Goal: Task Accomplishment & Management: Manage account settings

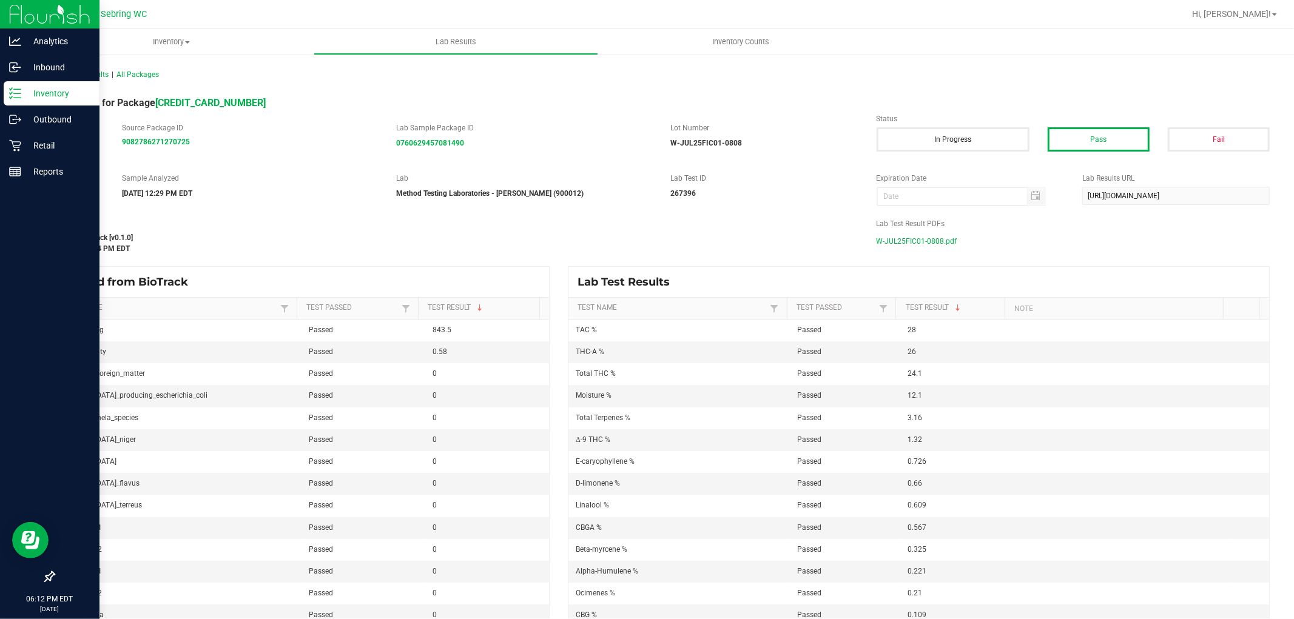
click at [28, 91] on p "Inventory" at bounding box center [57, 93] width 73 height 15
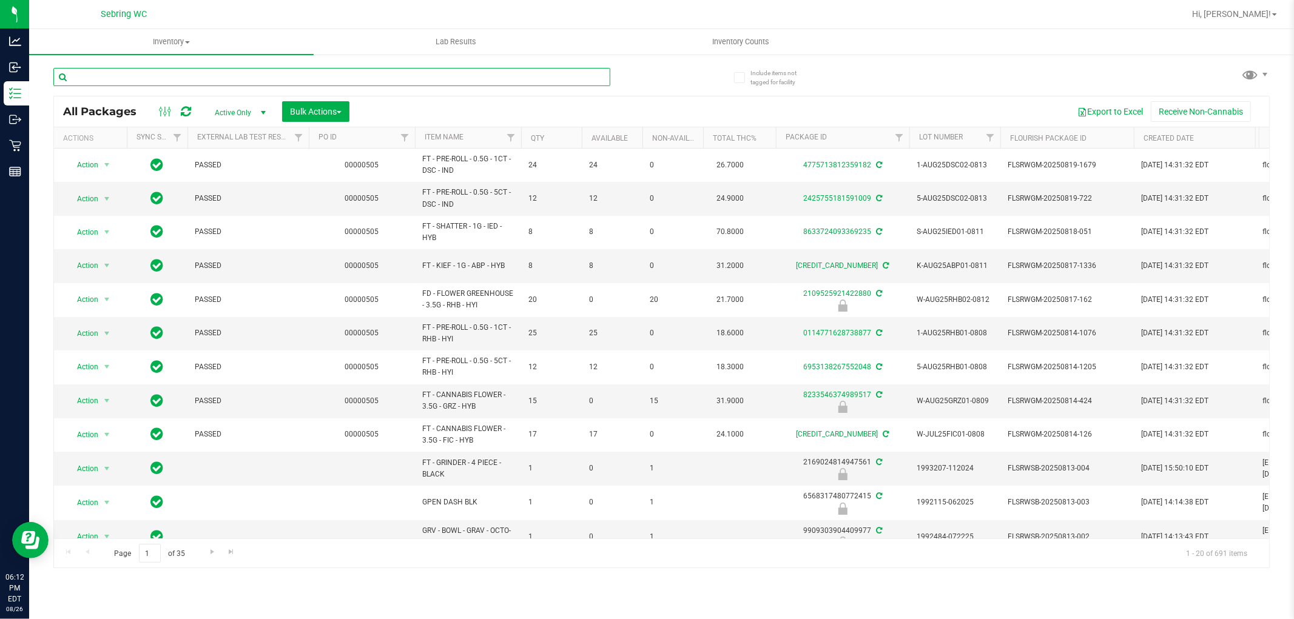
click at [272, 78] on input "text" at bounding box center [331, 77] width 557 height 18
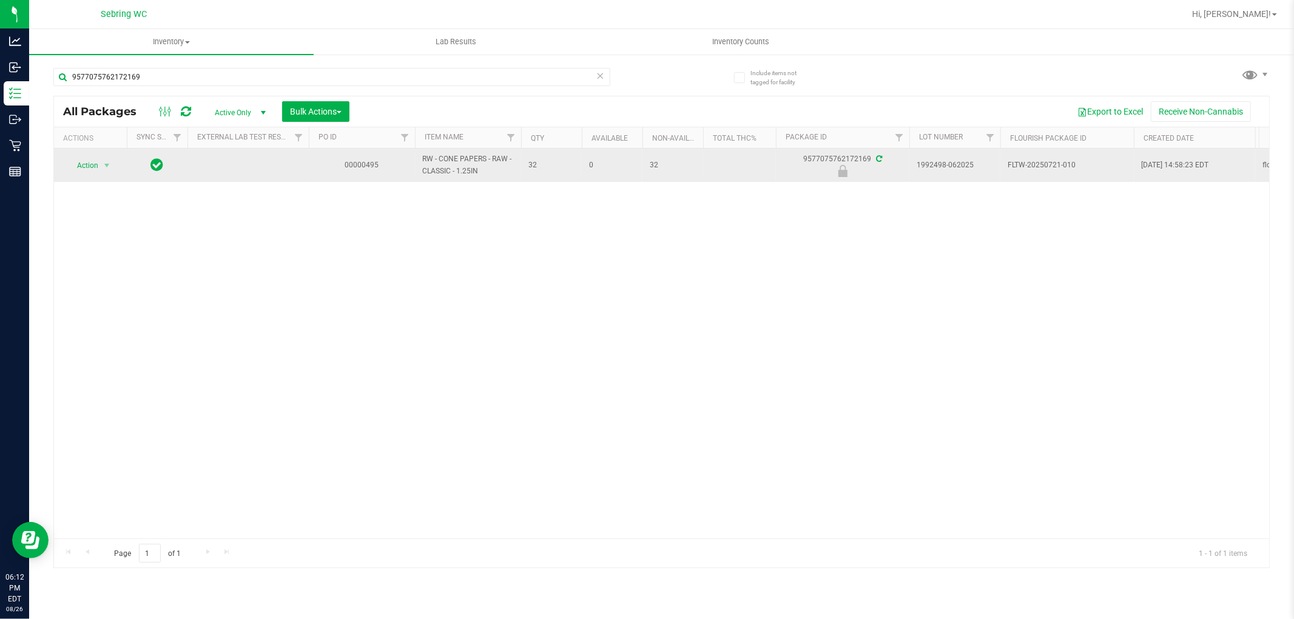
click at [457, 156] on span "RW - CONE PAPERS - RAW - CLASSIC - 1.25IN" at bounding box center [468, 164] width 92 height 23
copy tr "RW - CONE PAPERS - RAW - CLASSIC - 1.25IN"
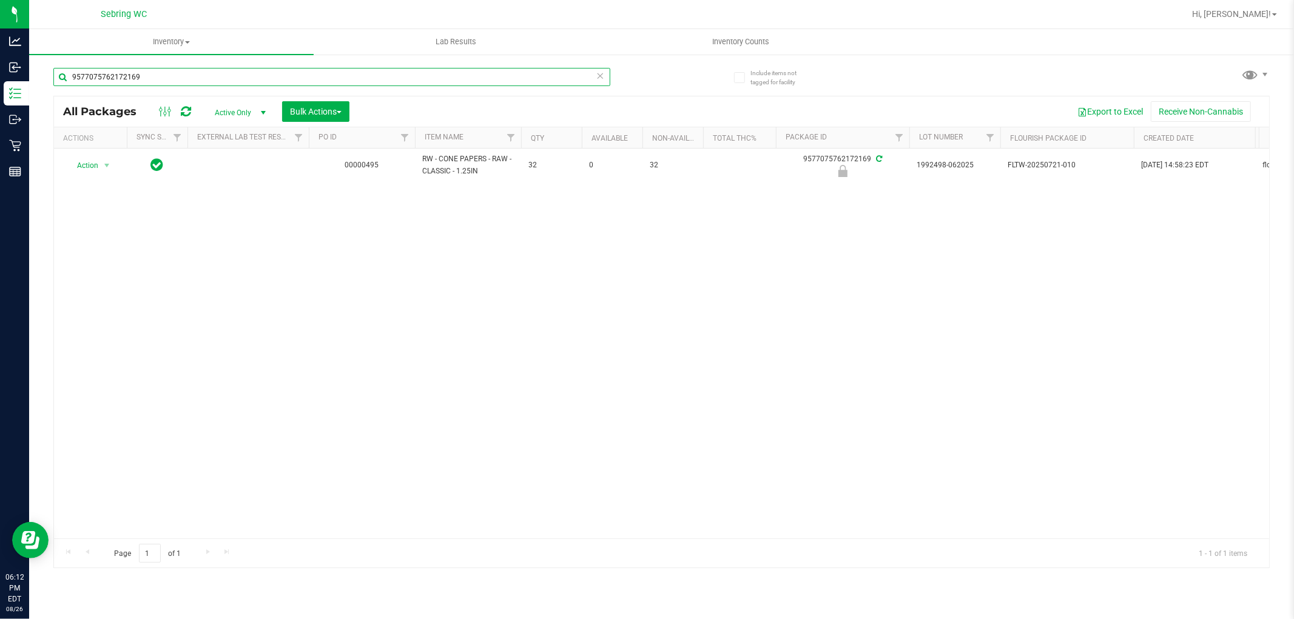
click at [263, 73] on input "9577075762172169" at bounding box center [331, 77] width 557 height 18
click at [262, 73] on input "9577075762172169" at bounding box center [331, 77] width 557 height 18
paste input "RW - CONE PAPERS - RAW - CLASSIC - 1.25IN"
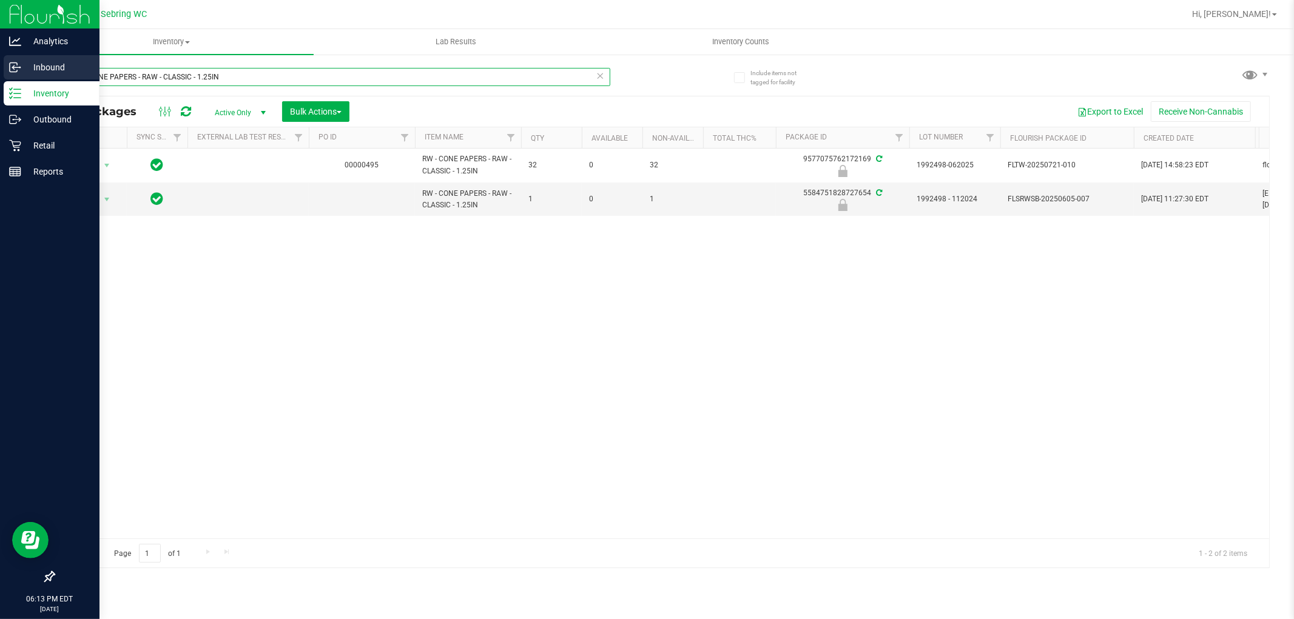
type input "RW - CONE PAPERS - RAW - CLASSIC - 1.25IN"
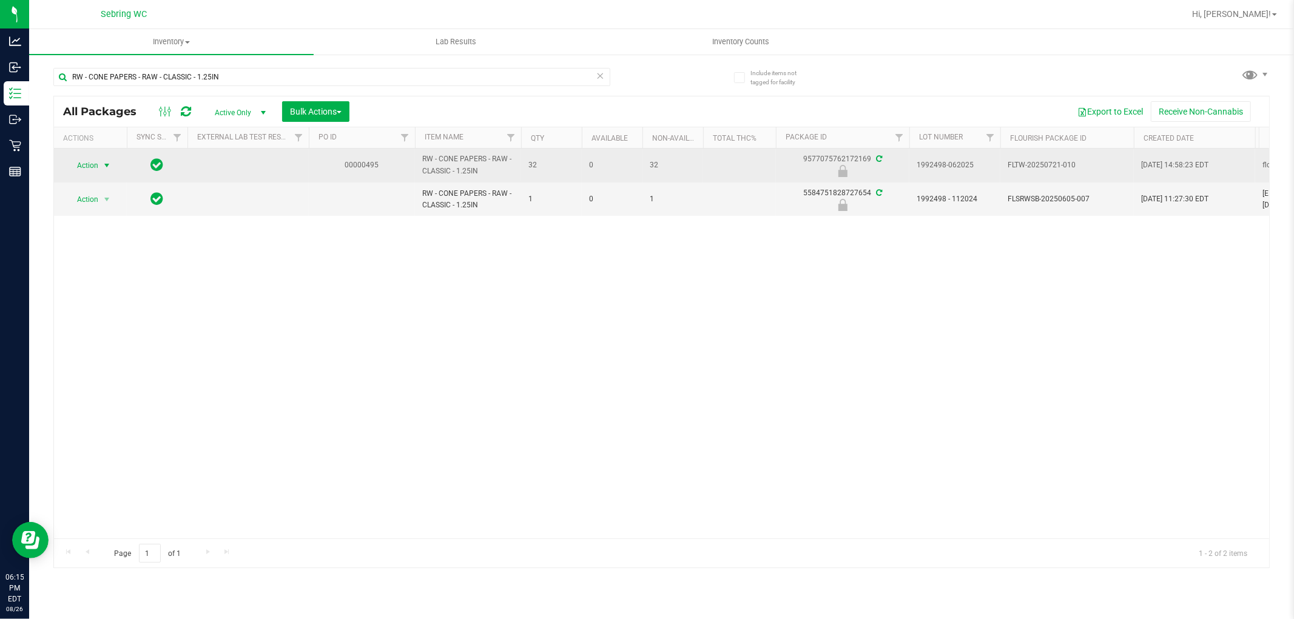
click at [104, 166] on span "select" at bounding box center [107, 166] width 10 height 10
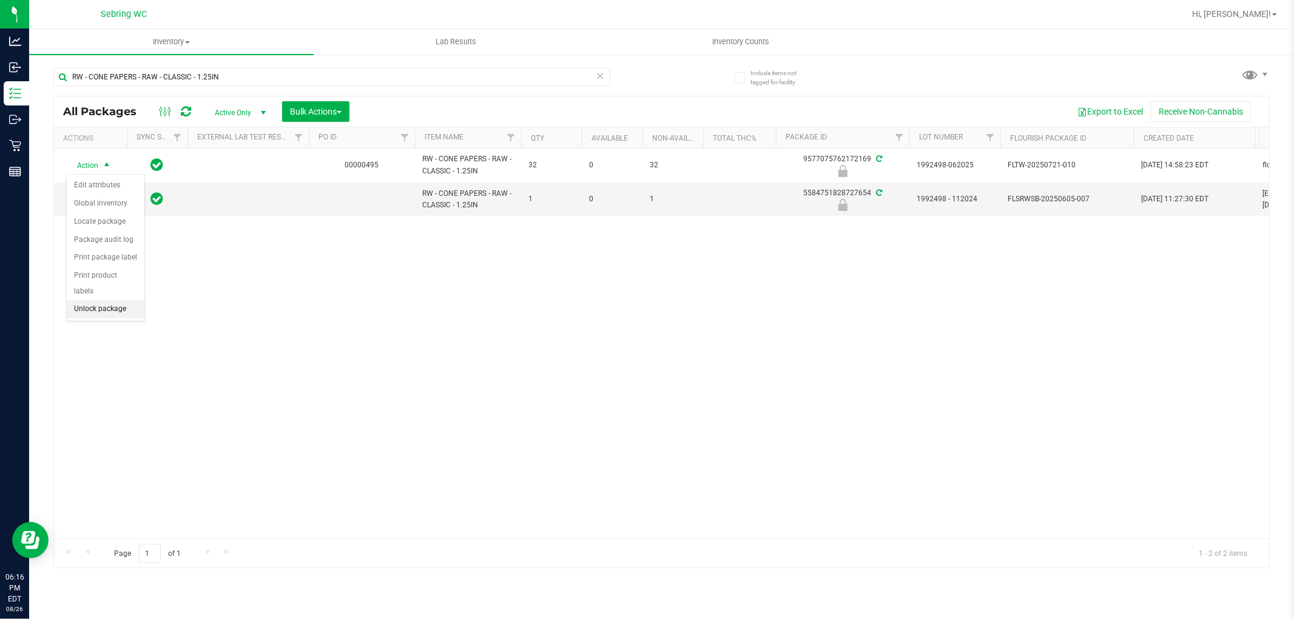
click at [118, 315] on li "Unlock package" at bounding box center [106, 309] width 78 height 18
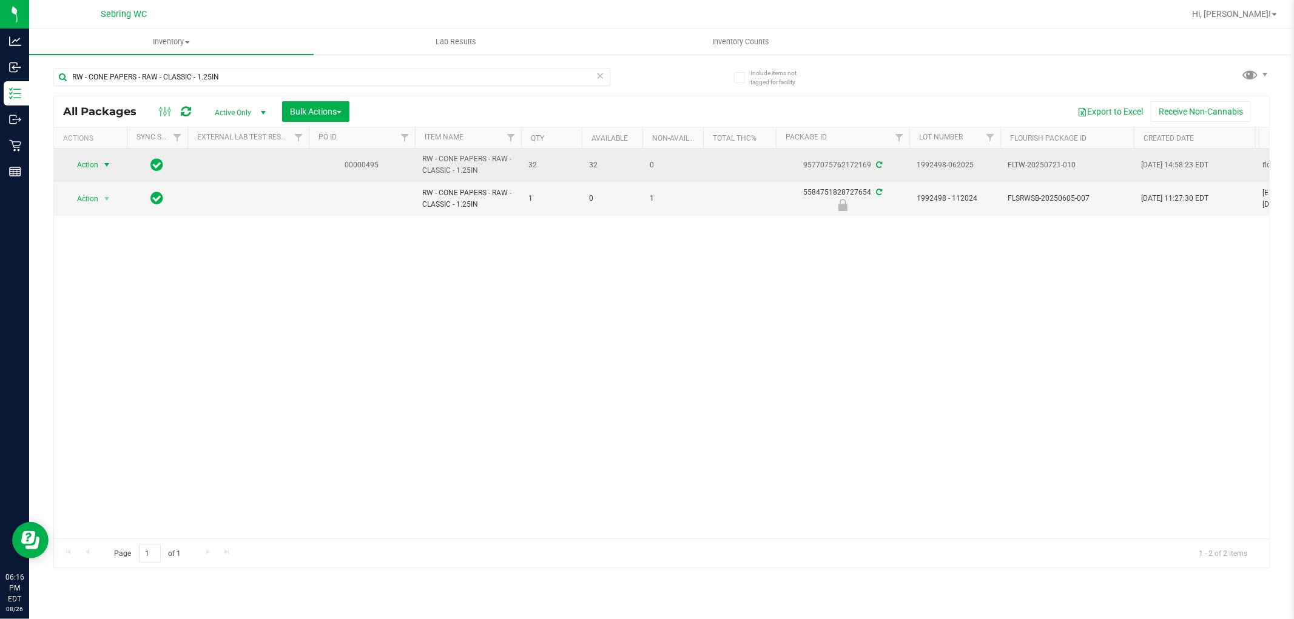
click at [106, 169] on span "select" at bounding box center [107, 165] width 10 height 10
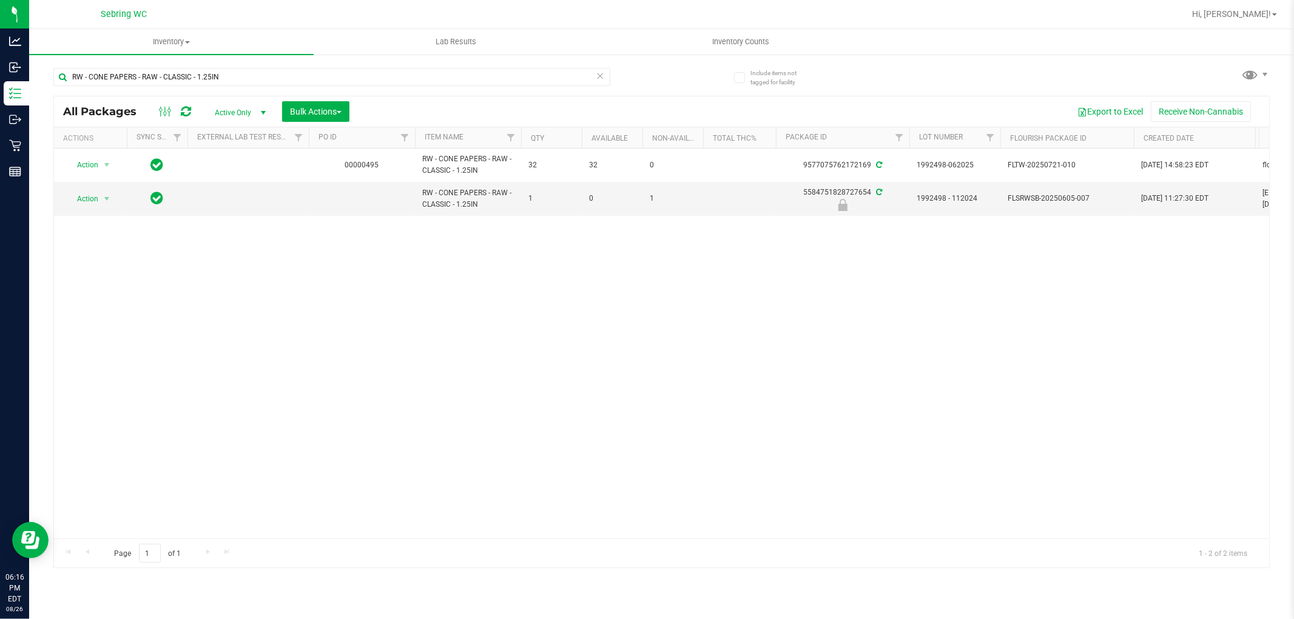
click at [204, 388] on div "Action Action Adjust qty Create package Edit attributes Global inventory Locate…" at bounding box center [661, 344] width 1215 height 390
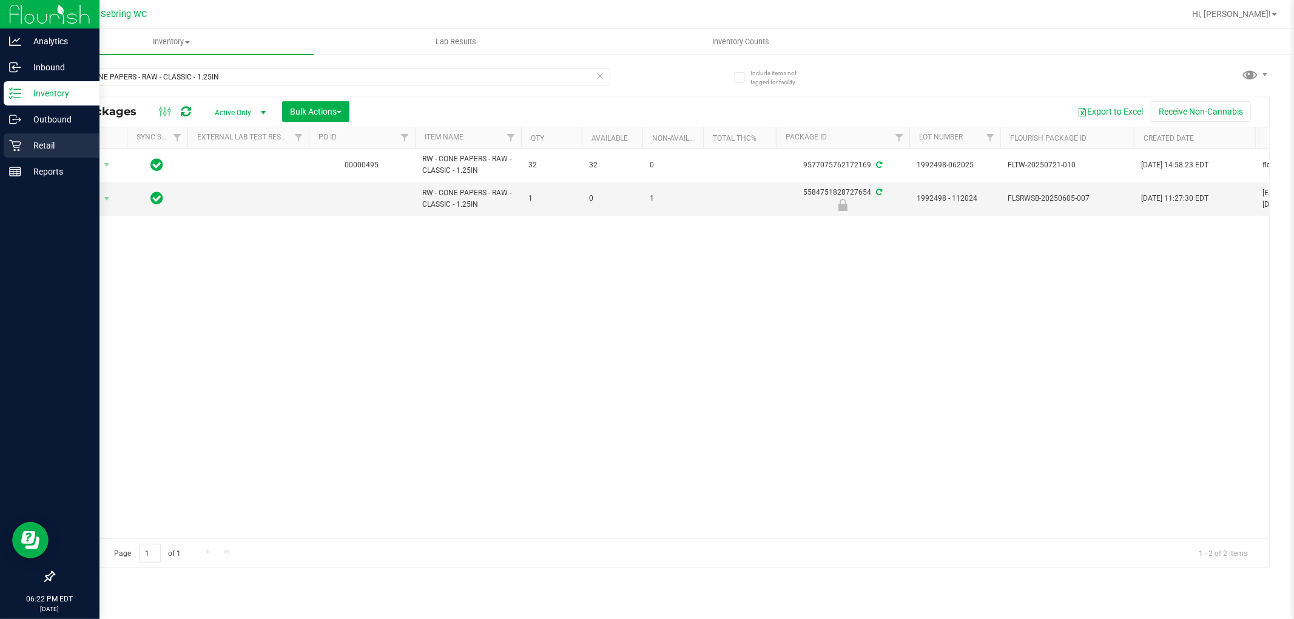
click at [64, 138] on p "Retail" at bounding box center [57, 145] width 73 height 15
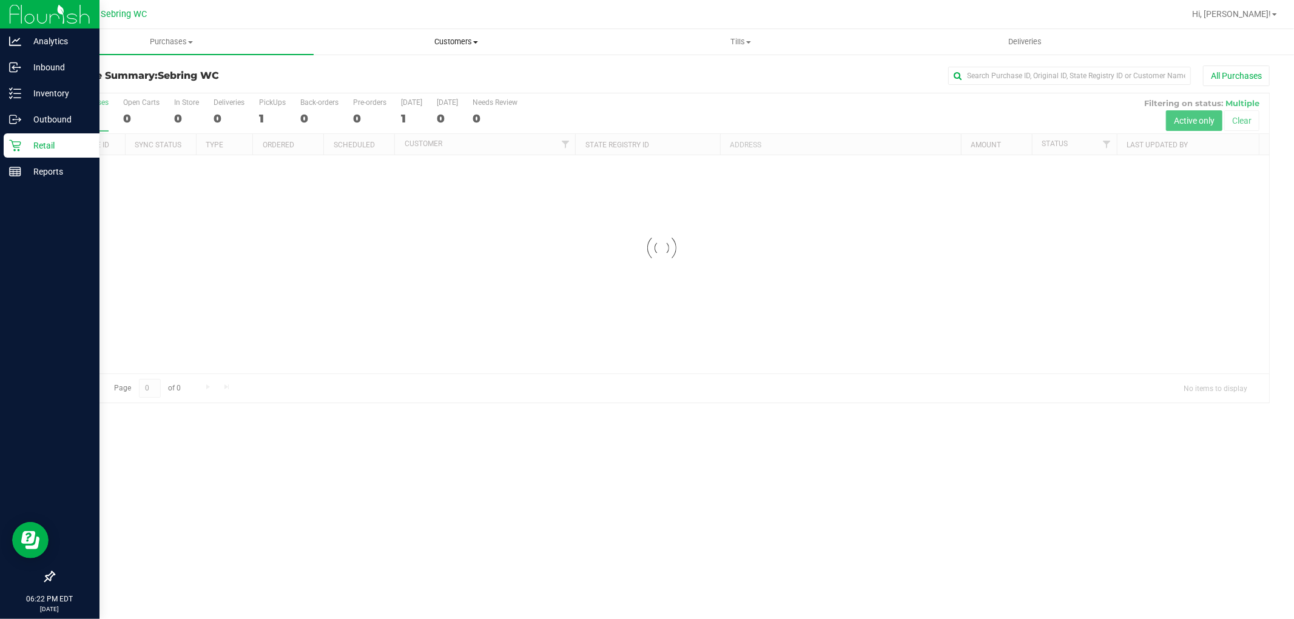
click at [459, 38] on span "Customers" at bounding box center [455, 41] width 283 height 11
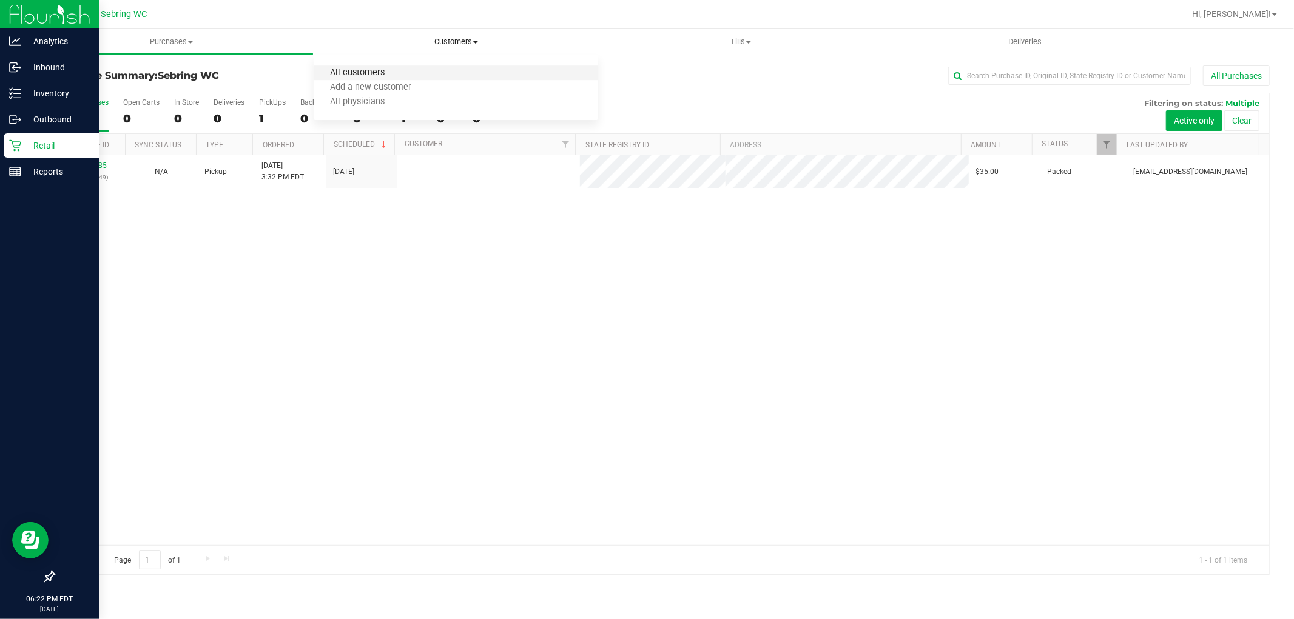
click at [366, 69] on span "All customers" at bounding box center [357, 73] width 87 height 10
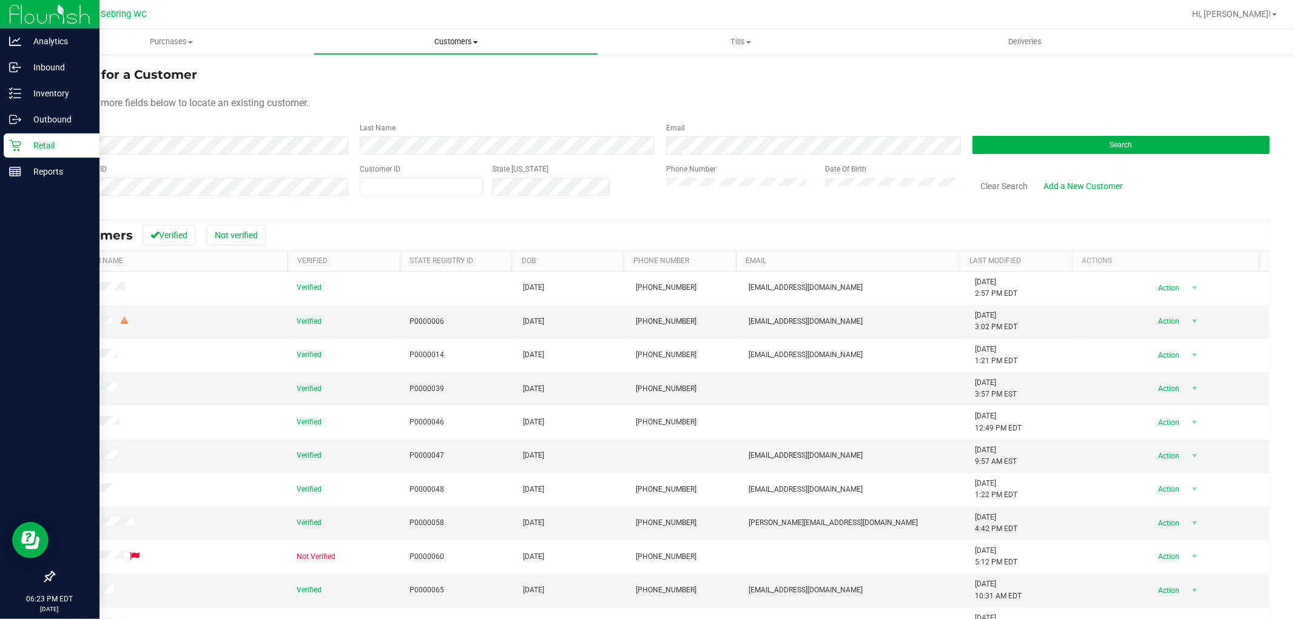
click at [464, 45] on span "Customers" at bounding box center [455, 41] width 283 height 11
click at [179, 35] on uib-tab-heading "Purchases Summary of purchases Fulfillment All purchases" at bounding box center [171, 42] width 283 height 24
click at [101, 70] on span "Summary of purchases" at bounding box center [91, 73] width 124 height 10
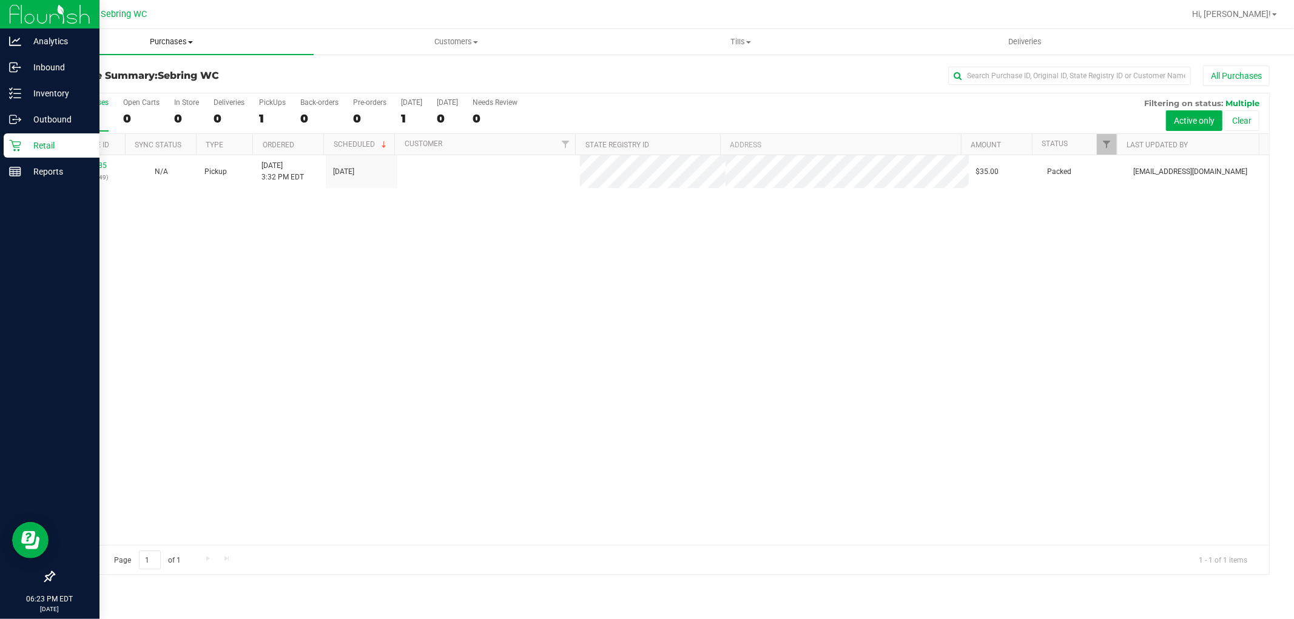
click at [157, 43] on span "Purchases" at bounding box center [171, 41] width 284 height 11
click at [113, 99] on span "All purchases" at bounding box center [72, 102] width 86 height 10
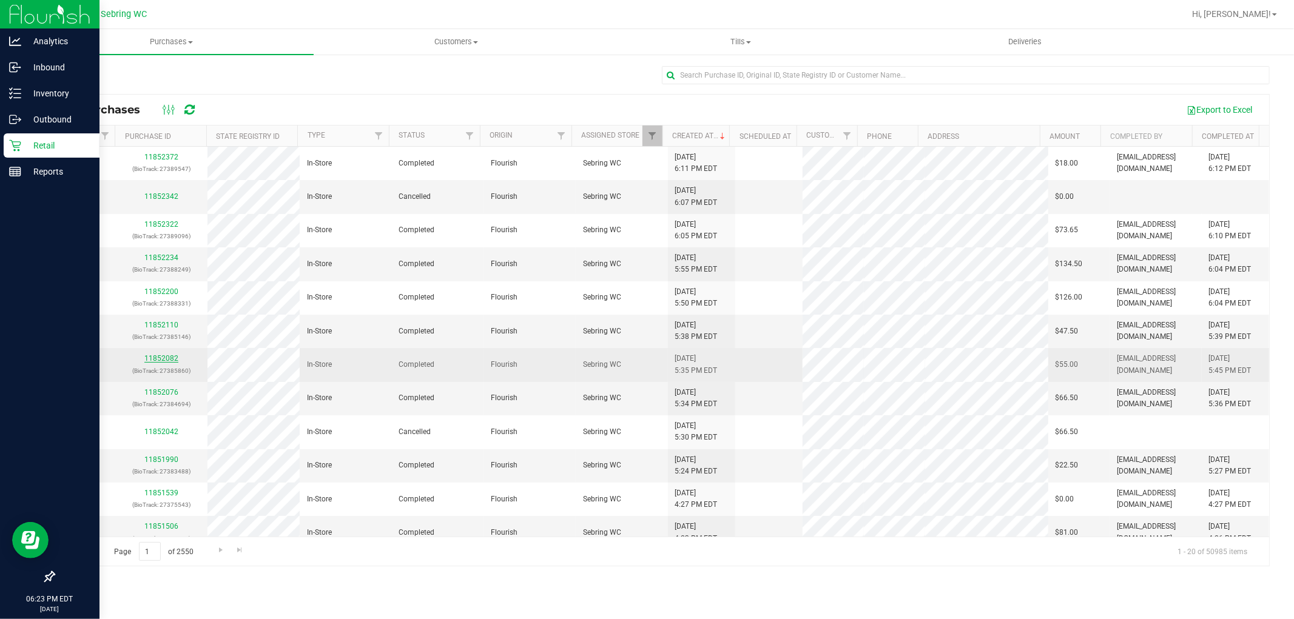
click at [169, 363] on link "11852082" at bounding box center [161, 358] width 34 height 8
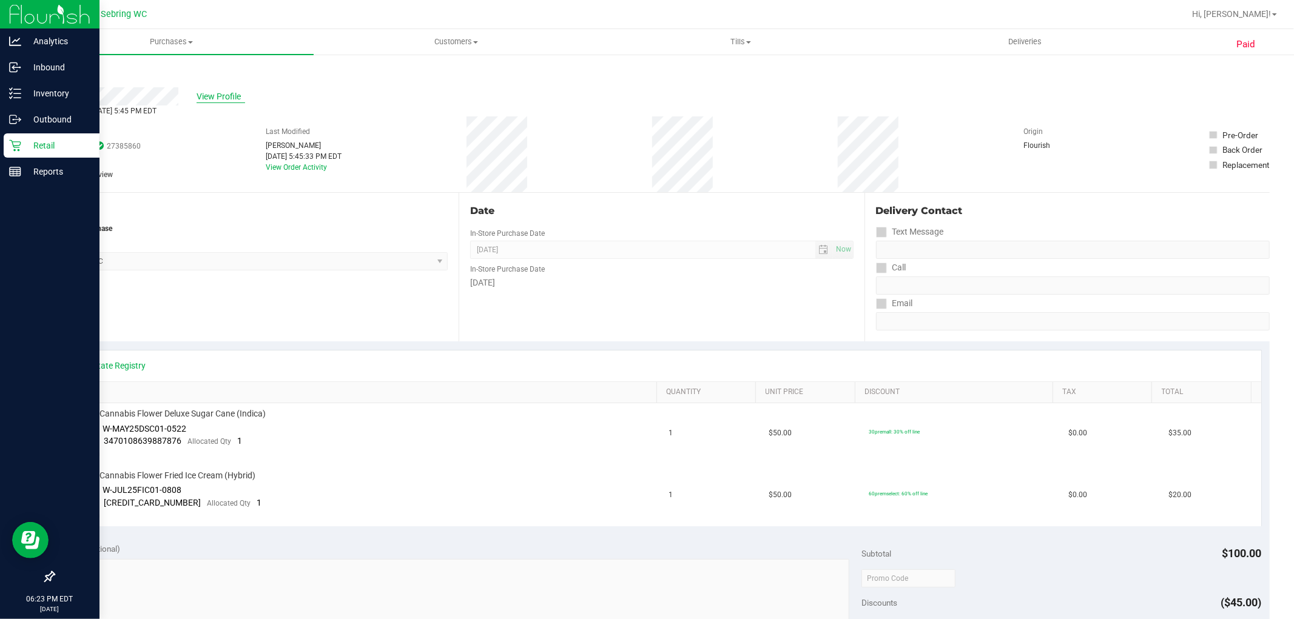
click at [207, 101] on span "View Profile" at bounding box center [221, 96] width 49 height 13
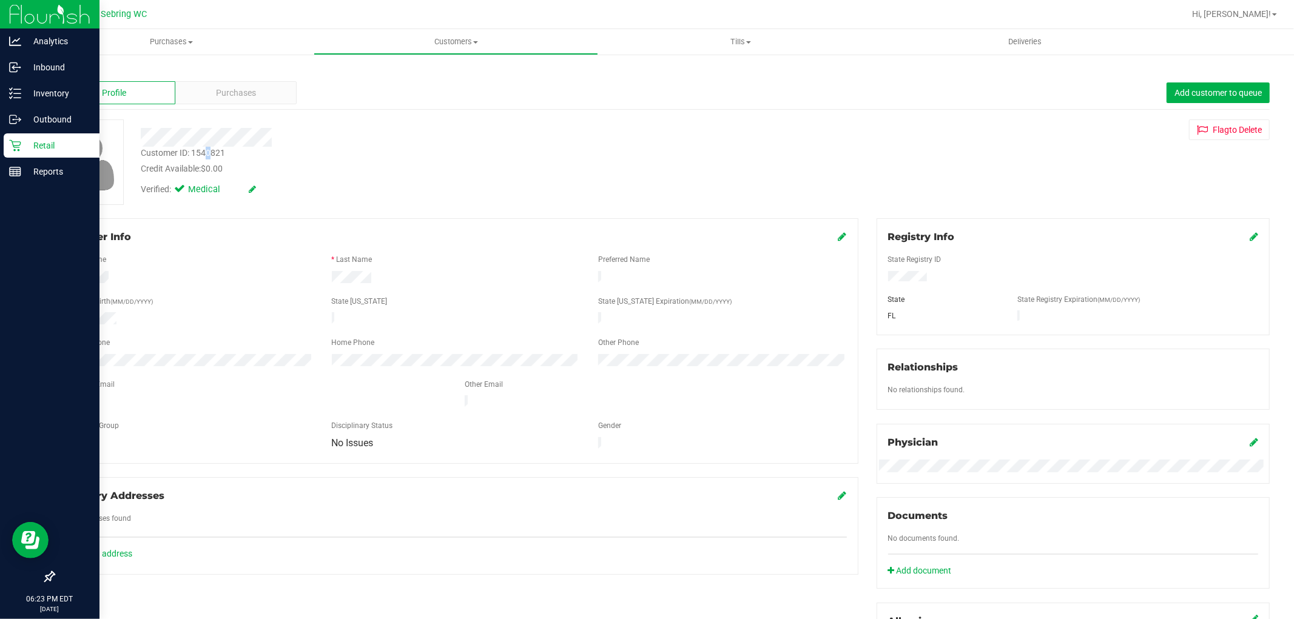
click at [209, 152] on div "Customer ID: 1540821" at bounding box center [183, 153] width 84 height 13
click at [289, 152] on div "Customer ID: 1540821 Credit Available: $0.00" at bounding box center [441, 161] width 618 height 29
click at [32, 170] on p "Reports" at bounding box center [57, 171] width 73 height 15
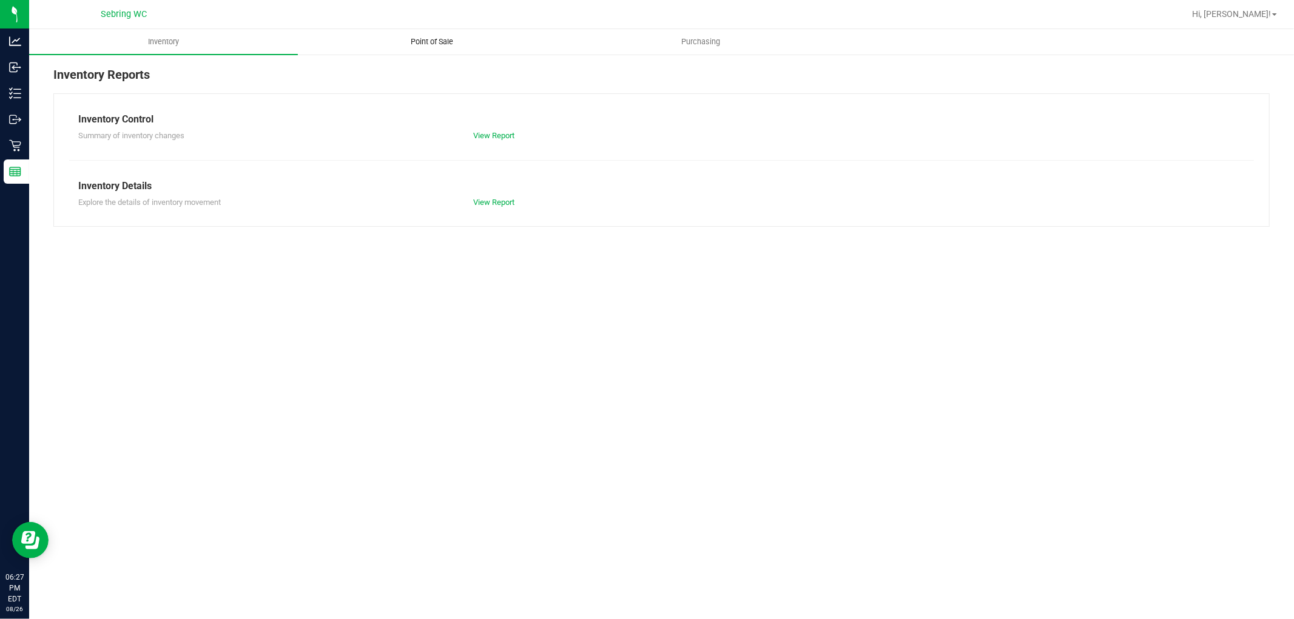
click at [457, 37] on span "Point of Sale" at bounding box center [432, 41] width 75 height 11
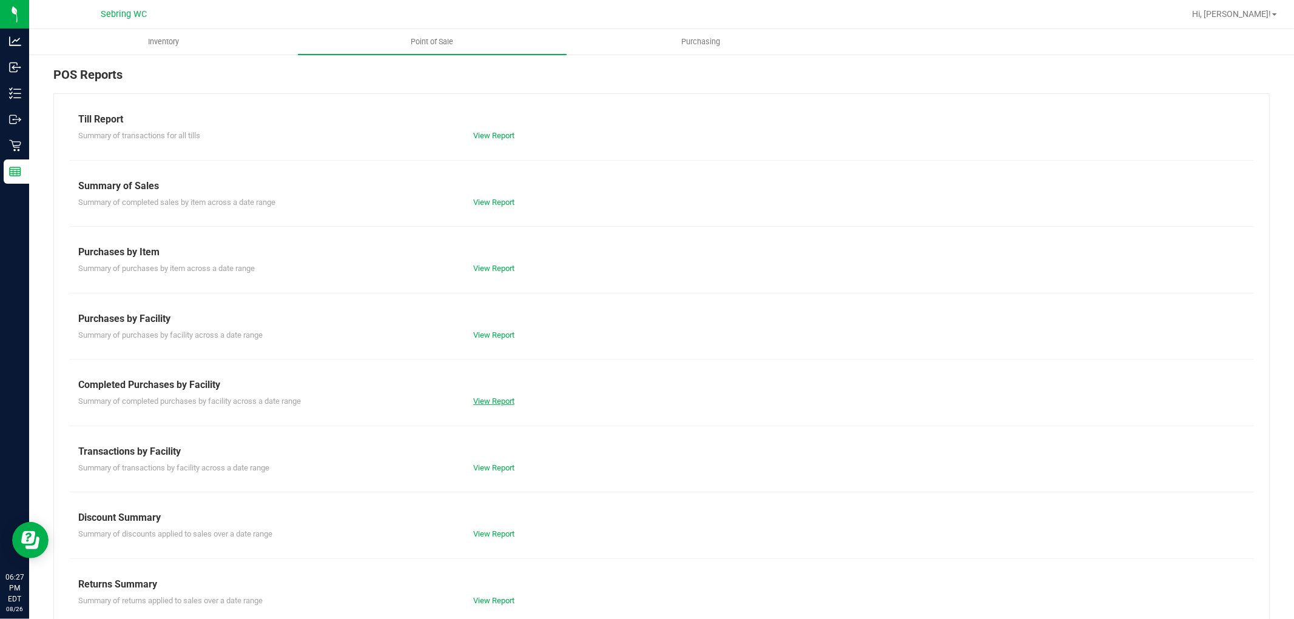
click at [493, 404] on link "View Report" at bounding box center [493, 401] width 41 height 9
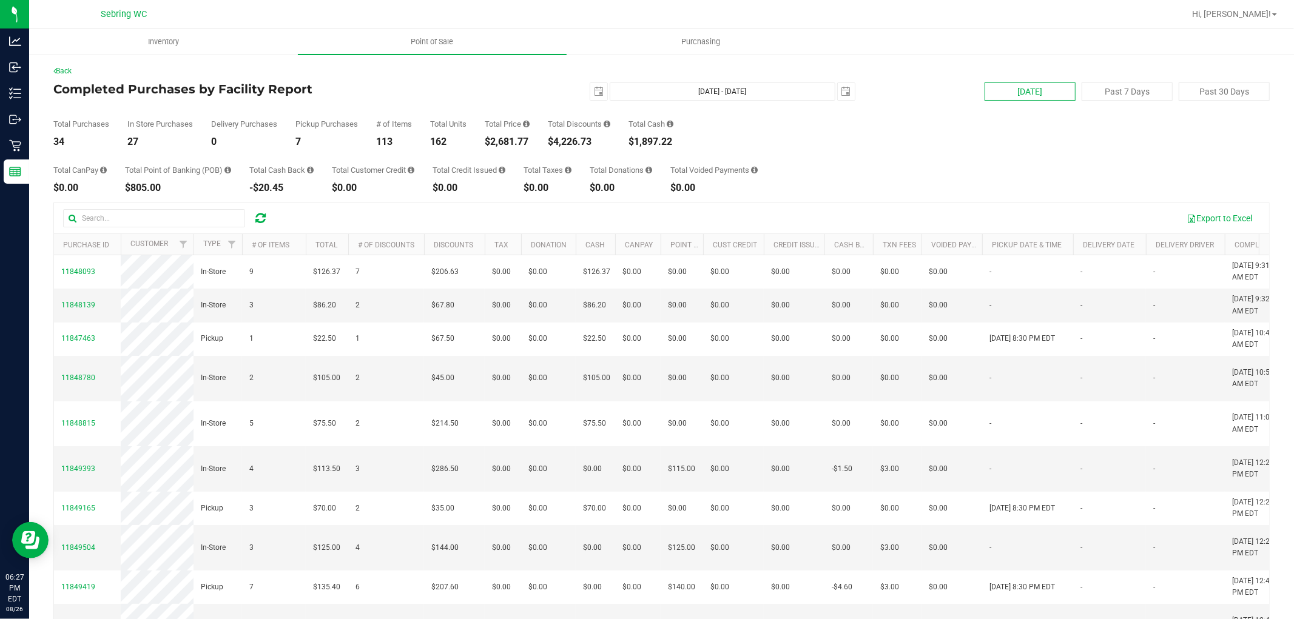
click at [1054, 87] on button "[DATE]" at bounding box center [1030, 91] width 91 height 18
click at [1210, 217] on button "Export to Excel" at bounding box center [1219, 218] width 81 height 21
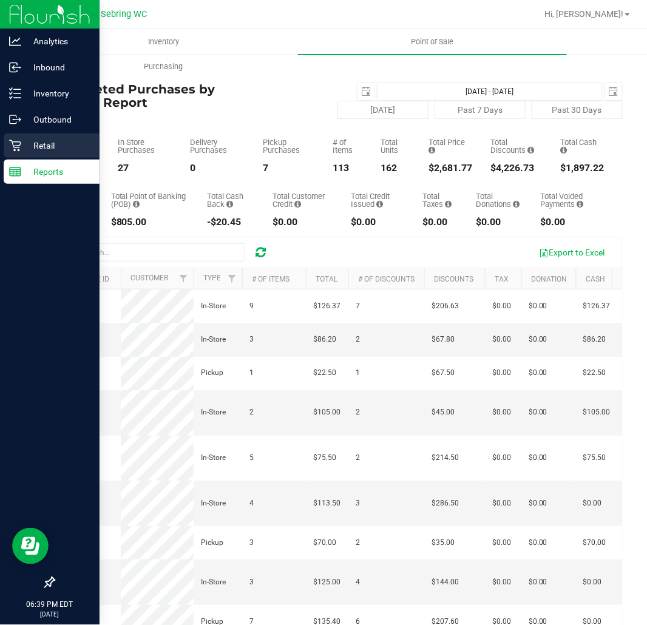
click at [30, 138] on p "Retail" at bounding box center [57, 145] width 73 height 15
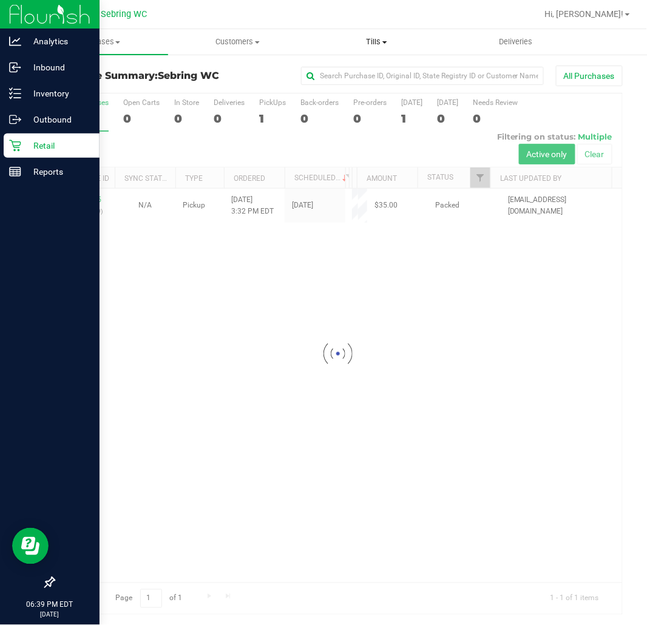
click at [373, 41] on span "Tills" at bounding box center [377, 41] width 138 height 11
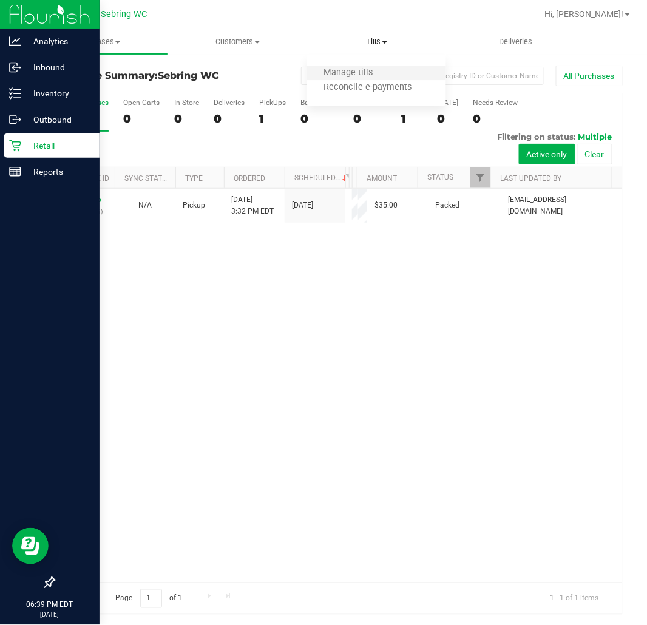
click at [338, 66] on li "Manage tills" at bounding box center [376, 73] width 139 height 15
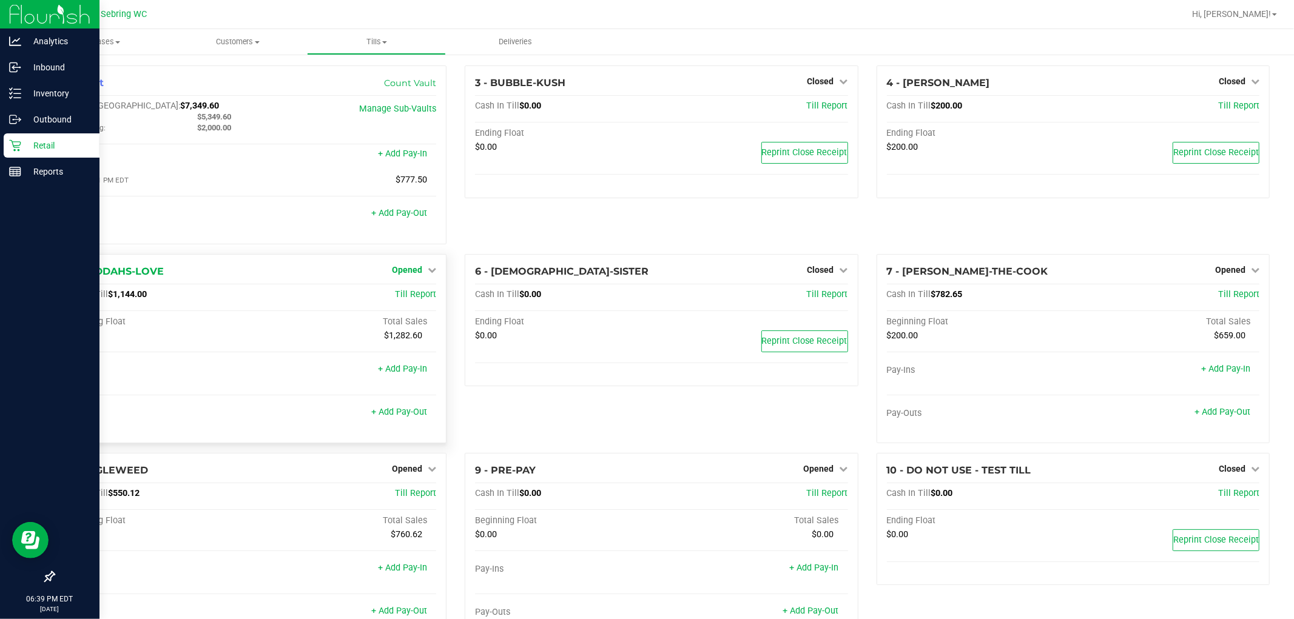
click at [411, 275] on span "Opened" at bounding box center [407, 270] width 30 height 10
click at [238, 338] on div "$200.00" at bounding box center [157, 336] width 186 height 11
click at [420, 264] on div "Opened" at bounding box center [414, 270] width 44 height 15
click at [414, 268] on span "Opened" at bounding box center [407, 270] width 30 height 10
